Goal: Transaction & Acquisition: Purchase product/service

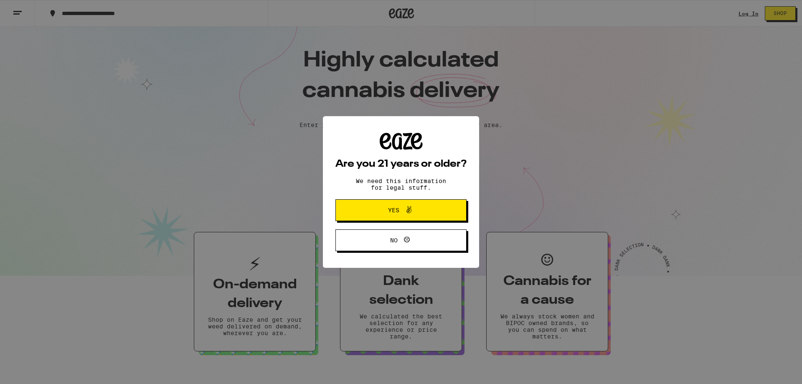
click at [420, 212] on span "Yes" at bounding box center [401, 210] width 64 height 11
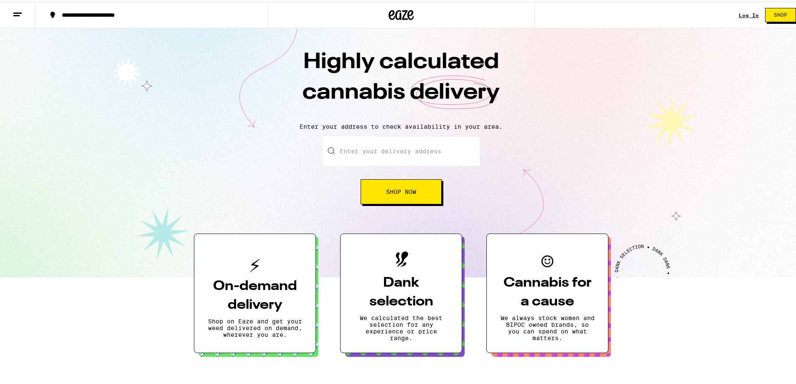
click at [744, 12] on link "Log In" at bounding box center [749, 13] width 20 height 5
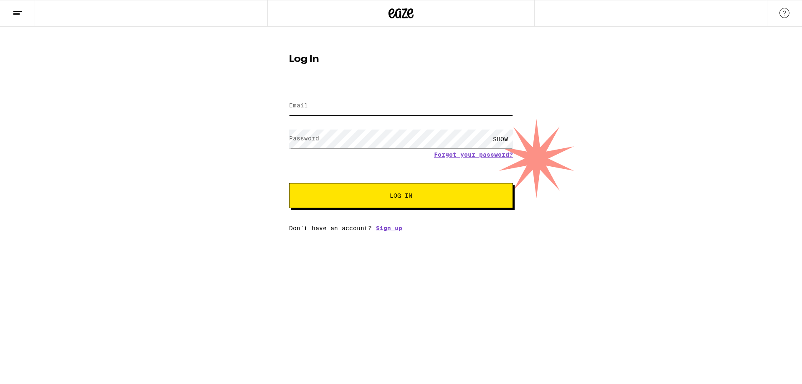
click at [397, 111] on input "Email" at bounding box center [401, 106] width 224 height 19
type input "[EMAIL_ADDRESS][DOMAIN_NAME]"
click at [344, 204] on button "Log In" at bounding box center [401, 195] width 224 height 25
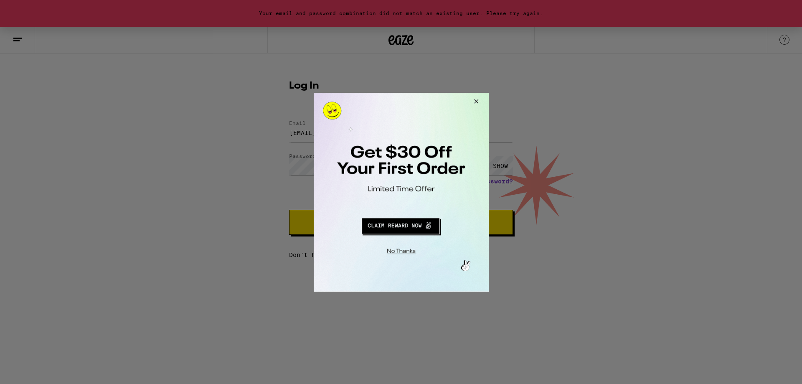
click at [415, 224] on button "Redirect to URL" at bounding box center [400, 224] width 145 height 20
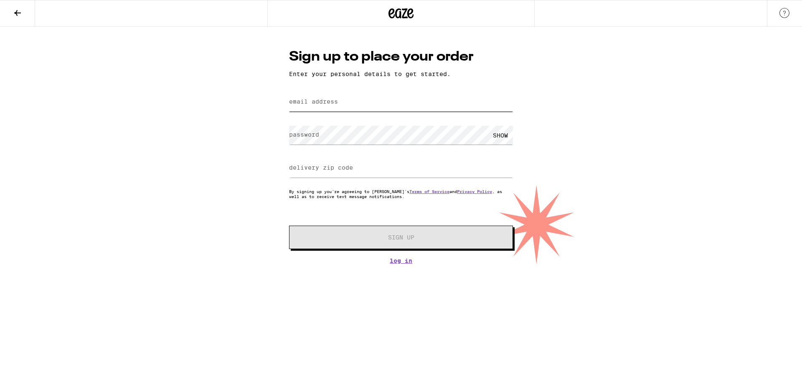
click at [402, 105] on input "email address" at bounding box center [401, 102] width 224 height 19
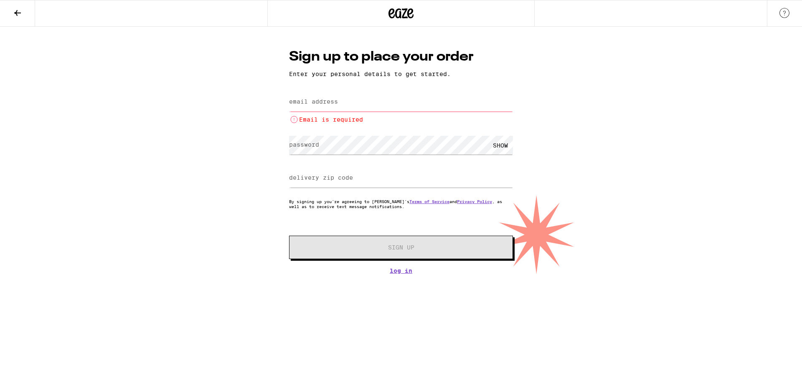
click at [374, 105] on input "email address" at bounding box center [401, 102] width 224 height 19
click at [328, 102] on input "buffythyebampire" at bounding box center [401, 102] width 224 height 19
type input "buffythyebampire"
click at [23, 25] on button at bounding box center [17, 13] width 35 height 26
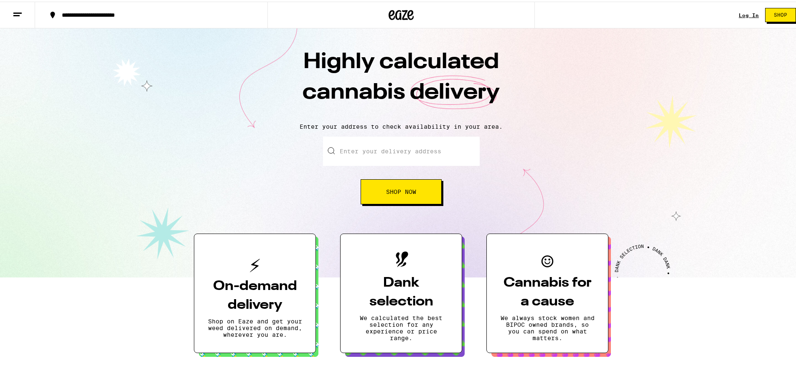
click at [739, 13] on link "Log In" at bounding box center [749, 13] width 20 height 5
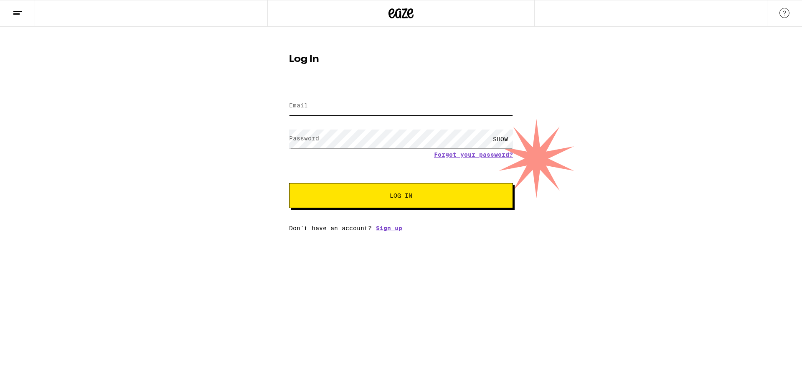
click at [362, 109] on input "Email" at bounding box center [401, 106] width 224 height 19
type input "[EMAIL_ADDRESS][DOMAIN_NAME]"
click at [334, 203] on button "Log In" at bounding box center [401, 195] width 224 height 25
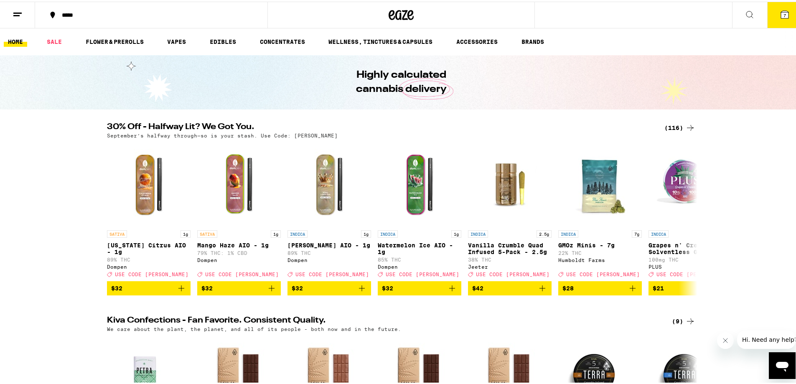
click at [781, 17] on icon at bounding box center [785, 13] width 8 height 8
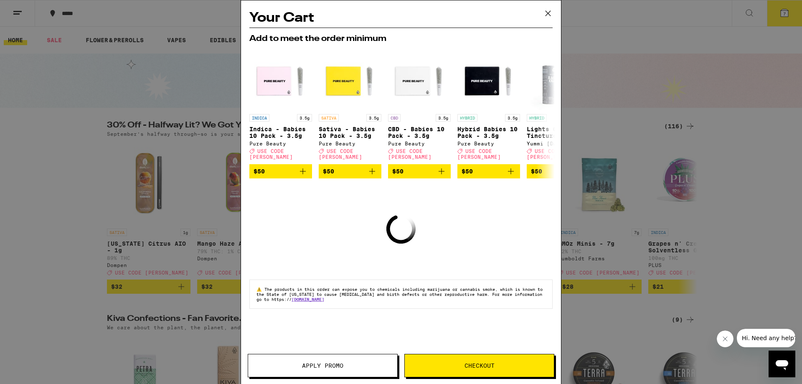
click at [373, 369] on button "Apply Promo" at bounding box center [323, 365] width 150 height 23
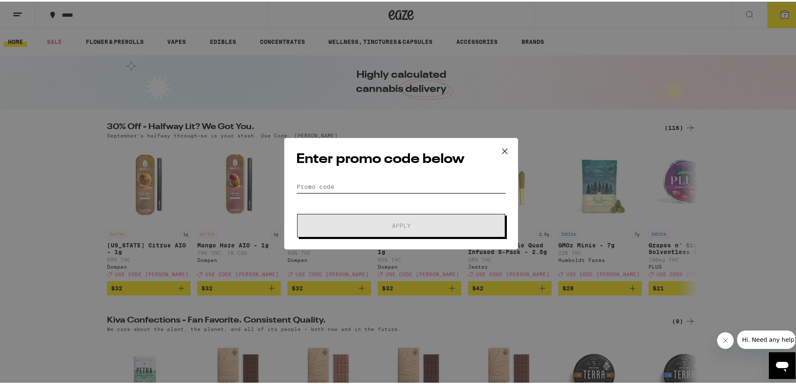
click at [379, 182] on input "Promo Code" at bounding box center [401, 185] width 210 height 13
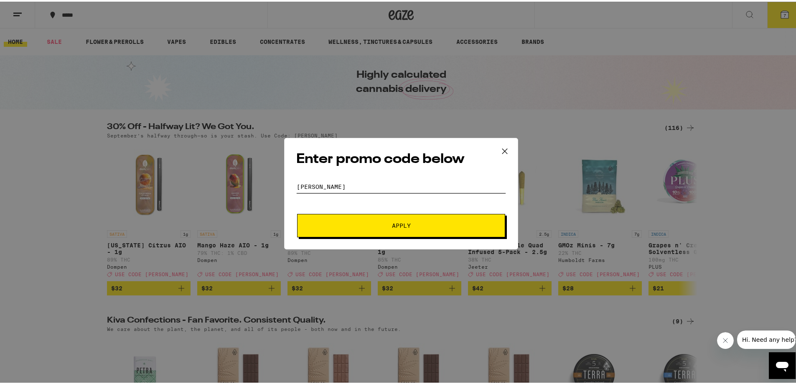
type input "[PERSON_NAME]"
click at [386, 220] on button "Apply" at bounding box center [401, 223] width 208 height 23
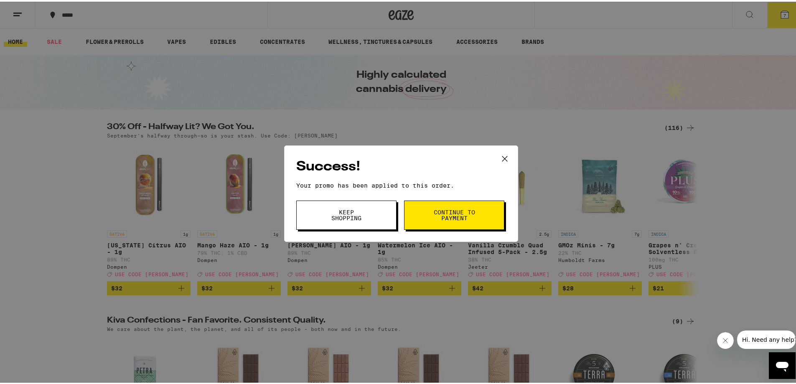
click at [438, 222] on button "Continue to payment" at bounding box center [454, 213] width 100 height 29
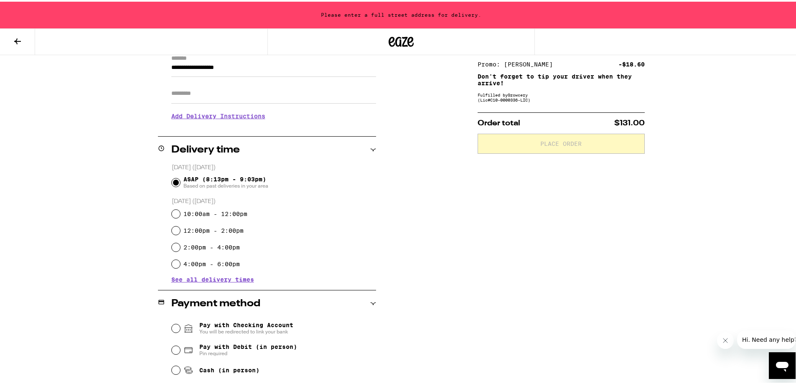
scroll to position [125, 0]
drag, startPoint x: 255, startPoint y: 66, endPoint x: 213, endPoint y: 69, distance: 41.9
click at [214, 69] on input "**********" at bounding box center [273, 67] width 205 height 14
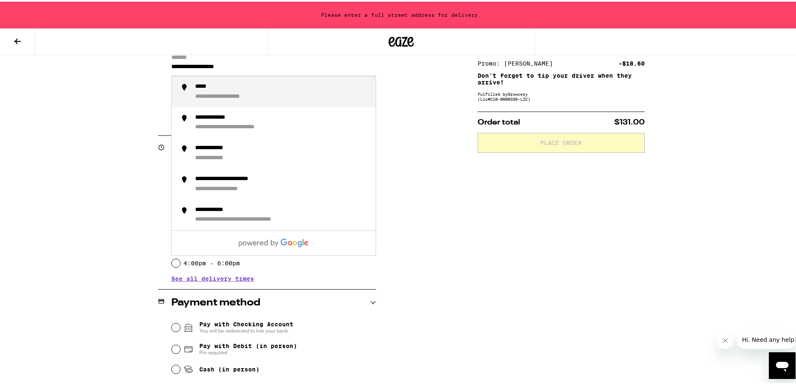
click at [226, 84] on div "**********" at bounding box center [282, 90] width 174 height 18
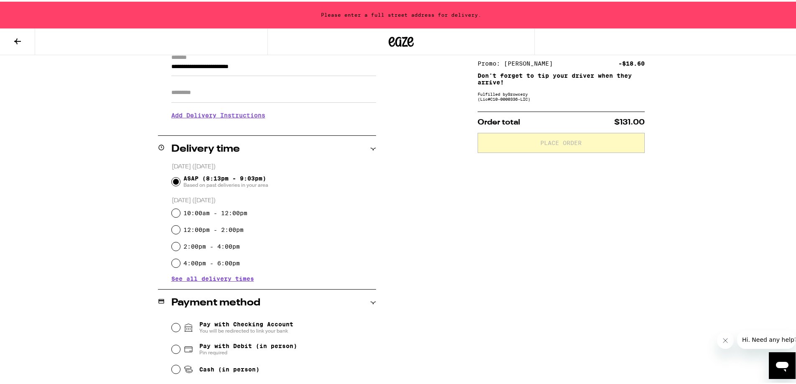
click at [171, 68] on input "**********" at bounding box center [273, 67] width 205 height 14
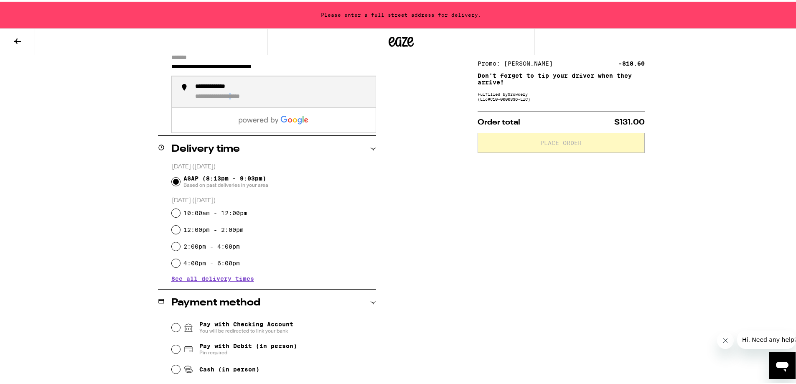
click at [255, 98] on div "**********" at bounding box center [234, 96] width 79 height 8
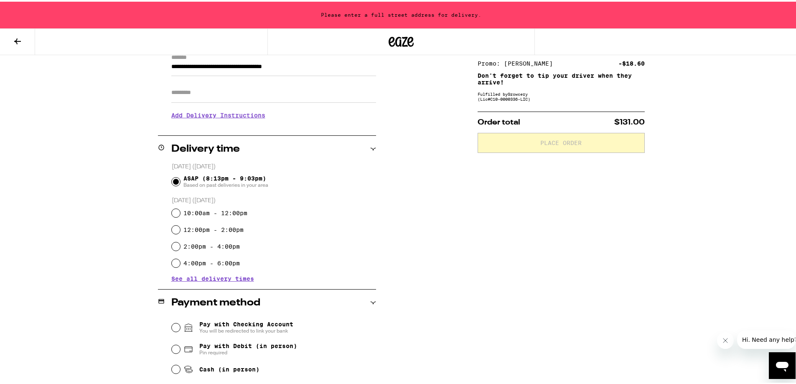
type input "**********"
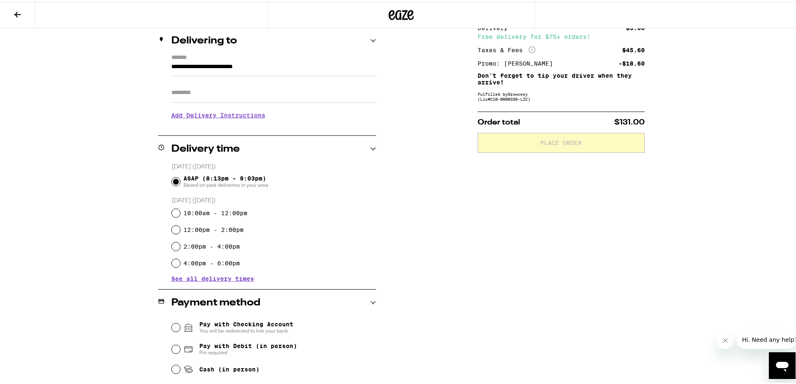
click at [225, 214] on label "10:00am - 12:00pm" at bounding box center [215, 211] width 64 height 7
click at [180, 214] on input "10:00am - 12:00pm" at bounding box center [176, 211] width 8 height 8
radio input "true"
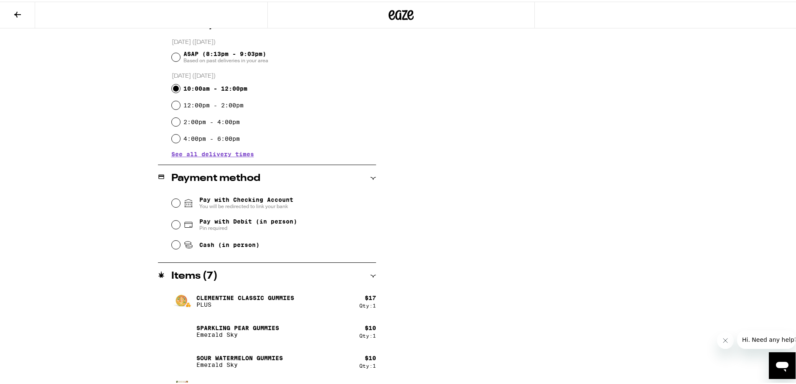
scroll to position [224, 0]
click at [205, 198] on span "Pay with Checking Account You will be redirected to link your bank" at bounding box center [246, 200] width 94 height 13
click at [180, 198] on input "Pay with Checking Account You will be redirected to link your bank" at bounding box center [176, 200] width 8 height 8
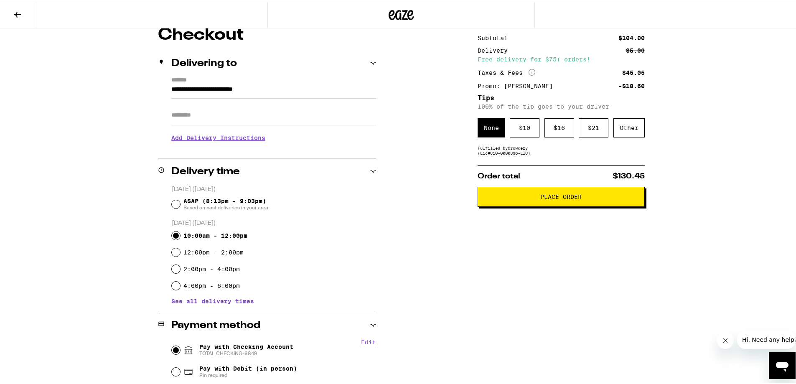
scroll to position [0, 0]
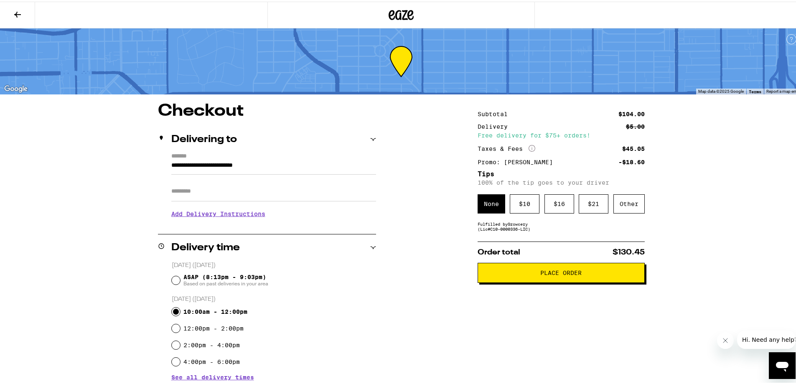
click at [616, 274] on span "Place Order" at bounding box center [561, 271] width 153 height 6
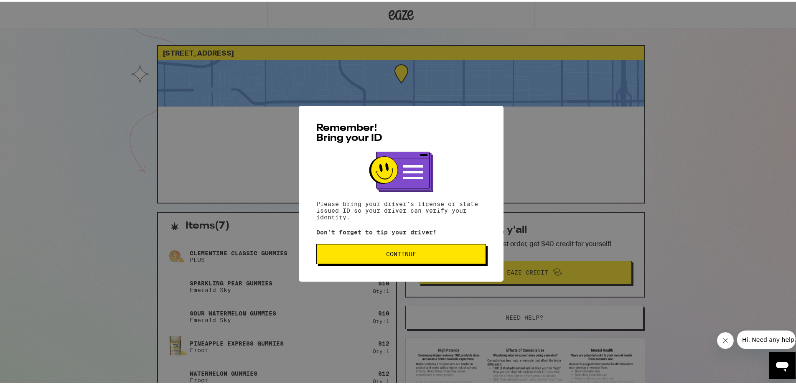
click at [452, 255] on span "Continue" at bounding box center [400, 252] width 155 height 6
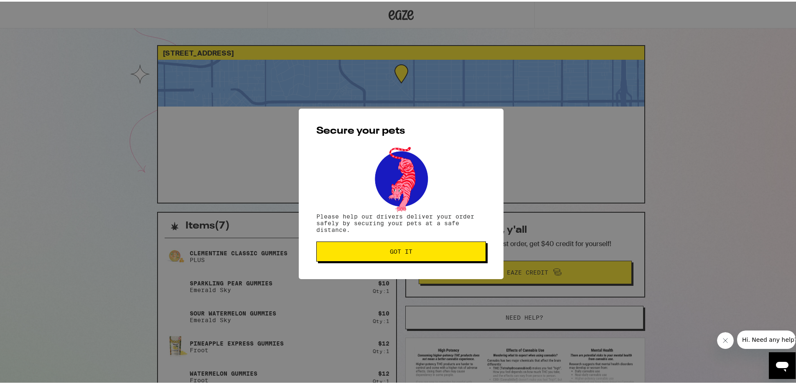
click at [452, 255] on button "Got it" at bounding box center [401, 250] width 170 height 20
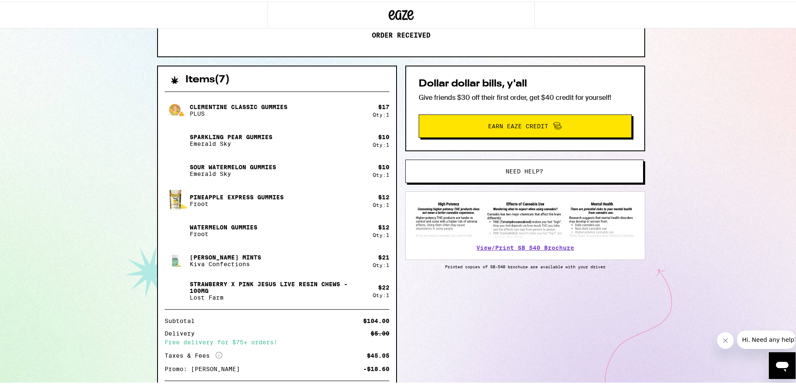
scroll to position [199, 0]
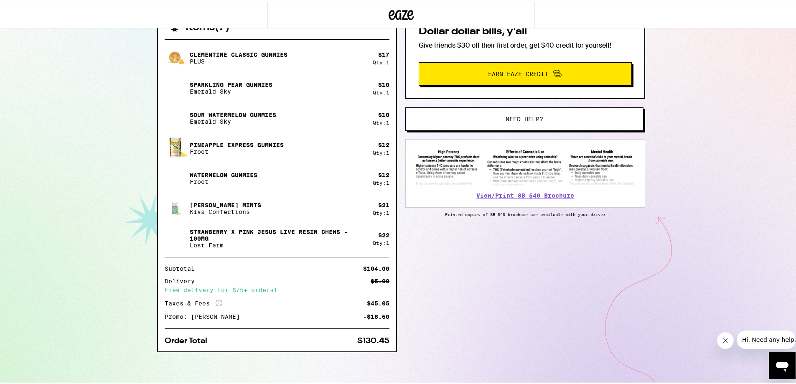
click at [529, 181] on img at bounding box center [525, 165] width 222 height 39
